Goal: Use online tool/utility: Utilize a website feature to perform a specific function

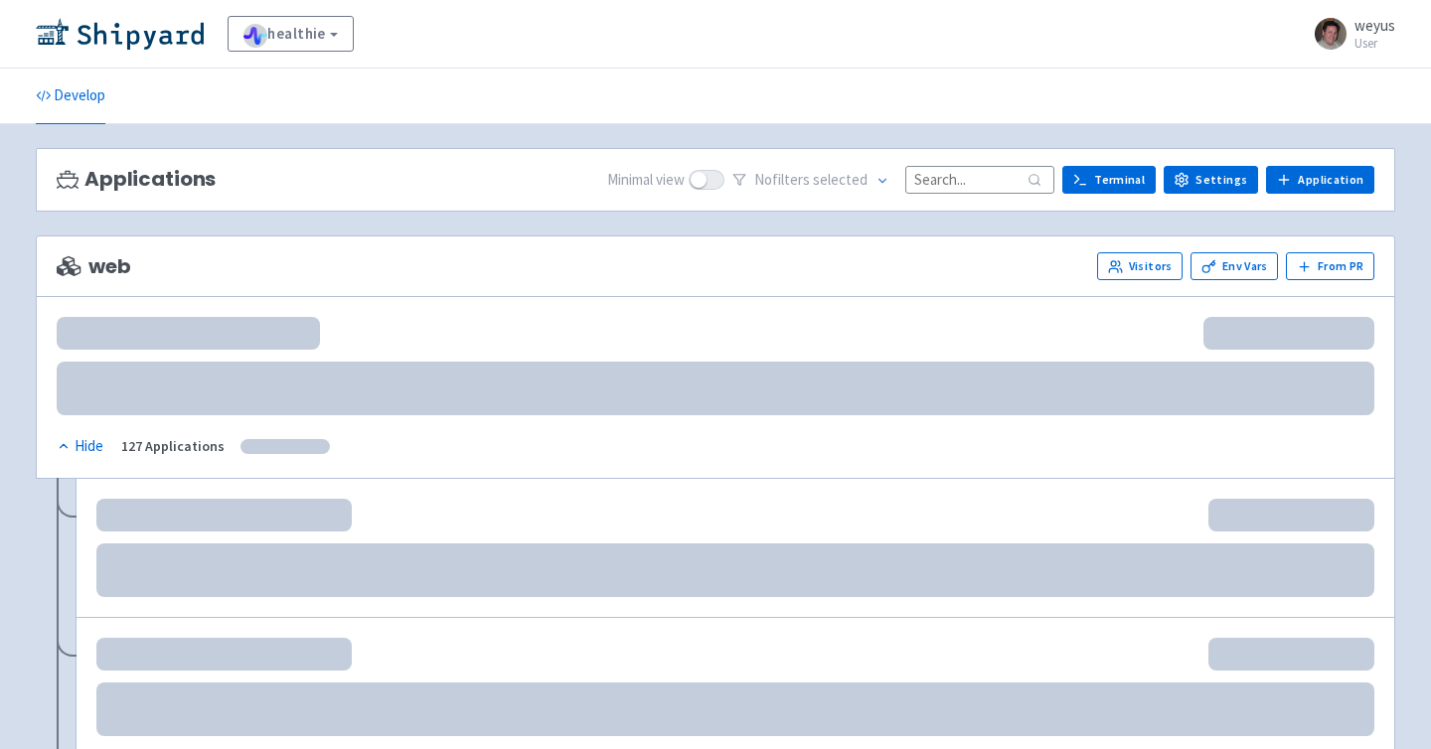
click at [930, 178] on input at bounding box center [979, 179] width 149 height 27
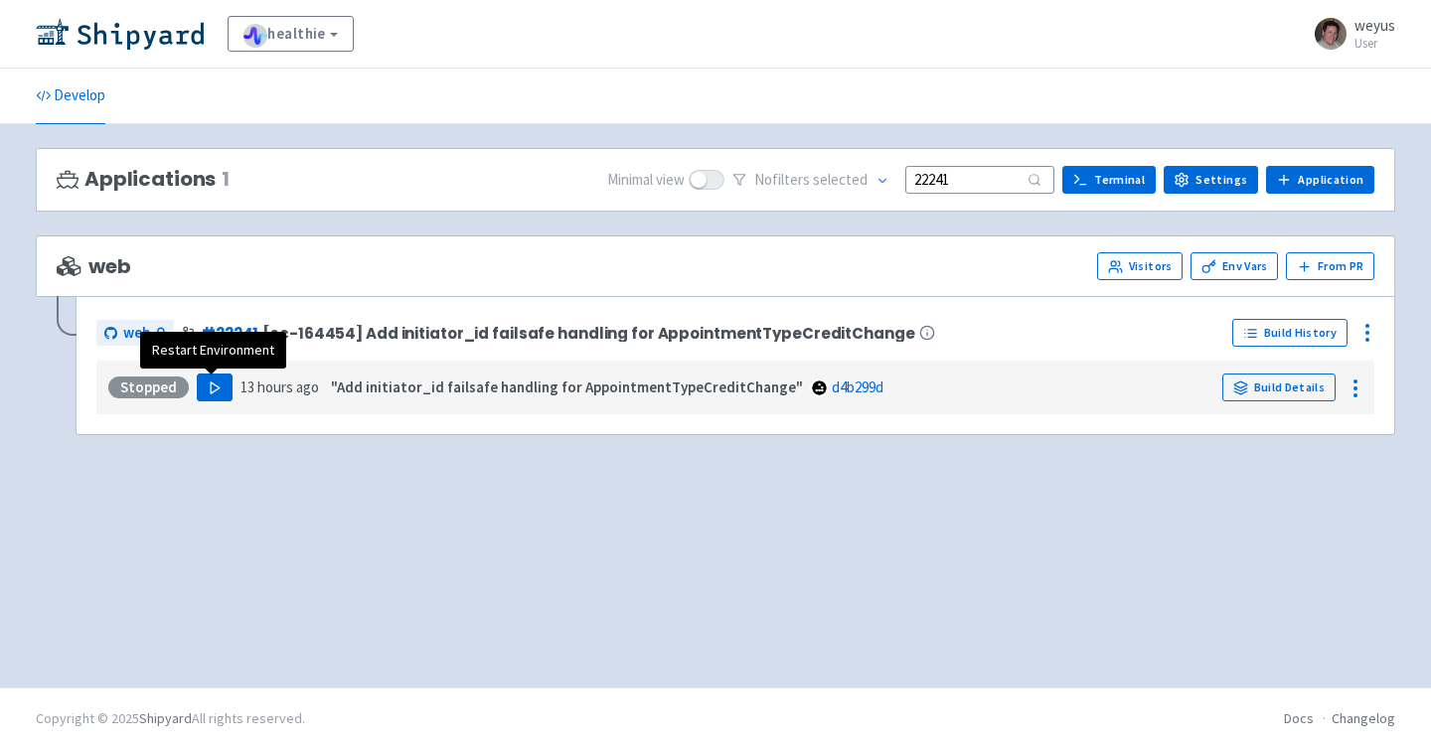
type input "22241"
click at [211, 392] on polygon "button" at bounding box center [215, 388] width 9 height 11
click at [211, 391] on polygon "button" at bounding box center [215, 388] width 9 height 11
click at [211, 397] on button "Play" at bounding box center [215, 388] width 36 height 28
